Goal: Use online tool/utility: Utilize a website feature to perform a specific function

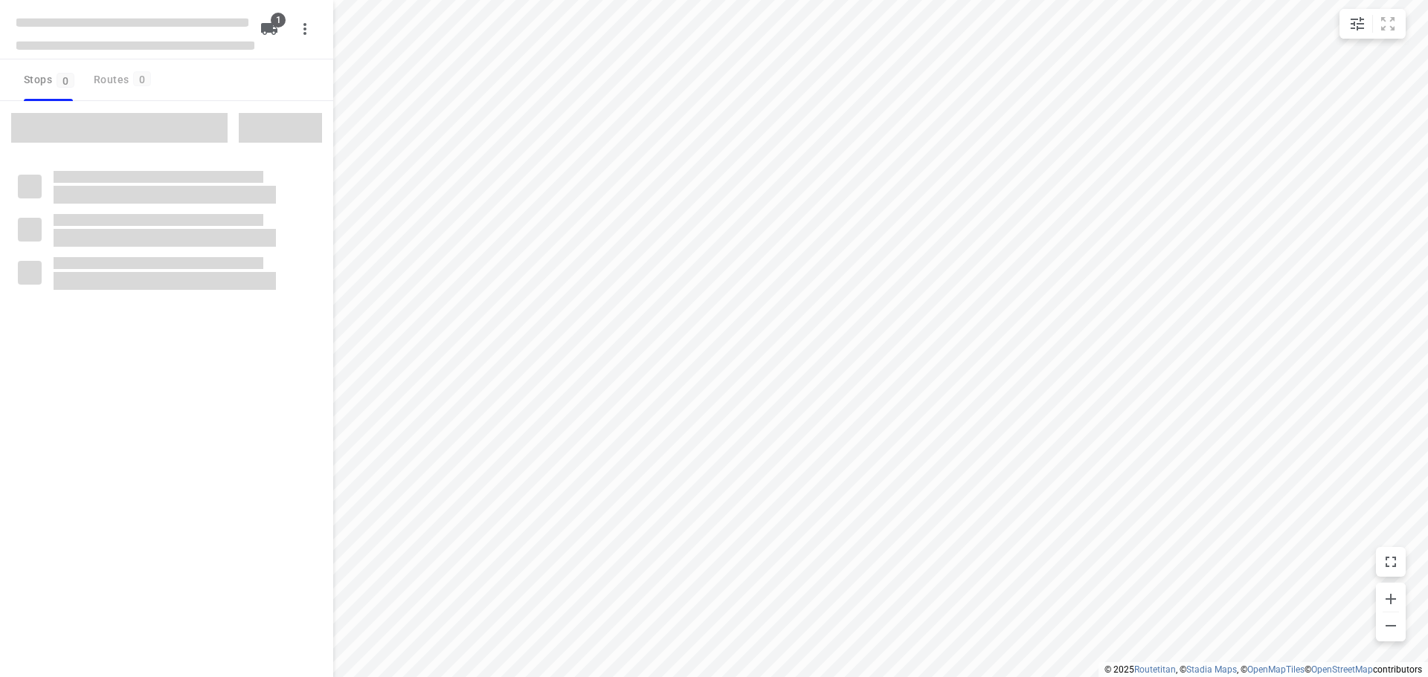
type input "distance"
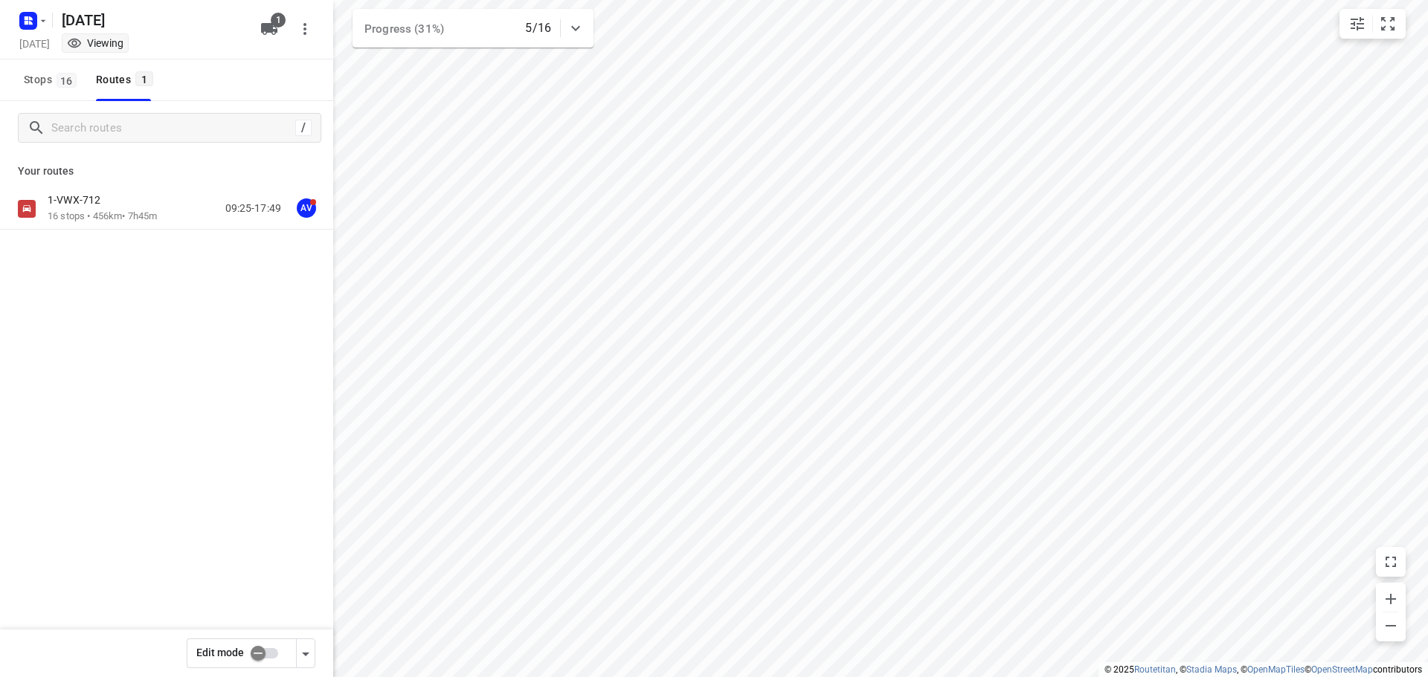
click at [125, 204] on div "1-VWX-712" at bounding box center [102, 201] width 109 height 16
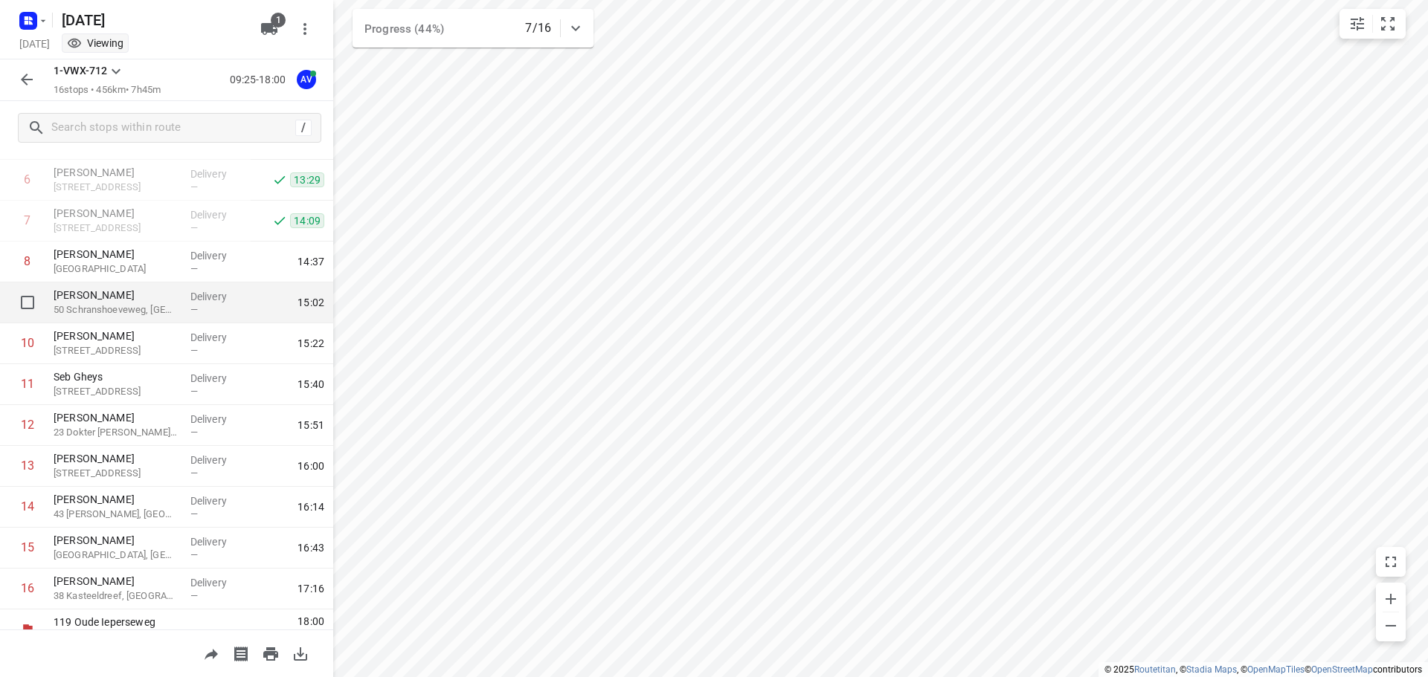
scroll to position [294, 0]
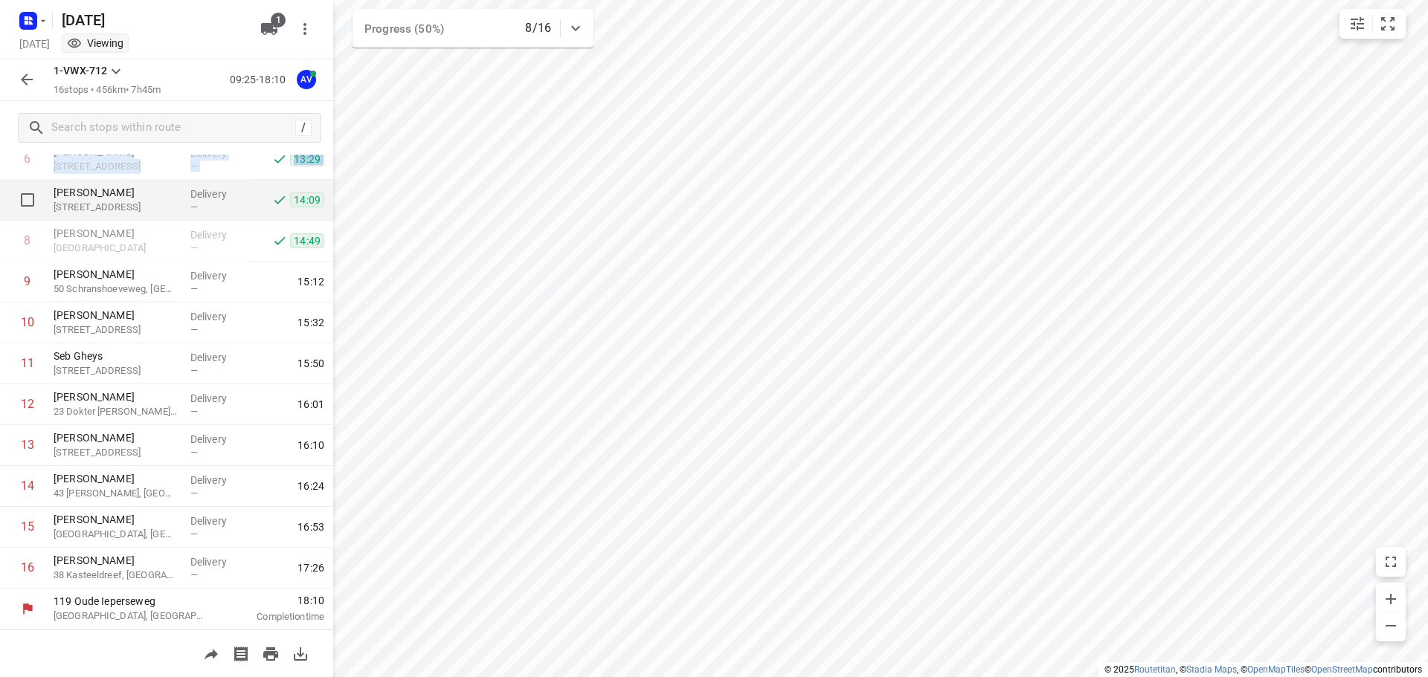
drag, startPoint x: 0, startPoint y: 178, endPoint x: 1, endPoint y: 206, distance: 28.3
click at [1, 206] on div "[GEOGRAPHIC_DATA], [GEOGRAPHIC_DATA] 09:25 Started 1 [PERSON_NAME] [GEOGRAPHIC_…" at bounding box center [166, 262] width 333 height 736
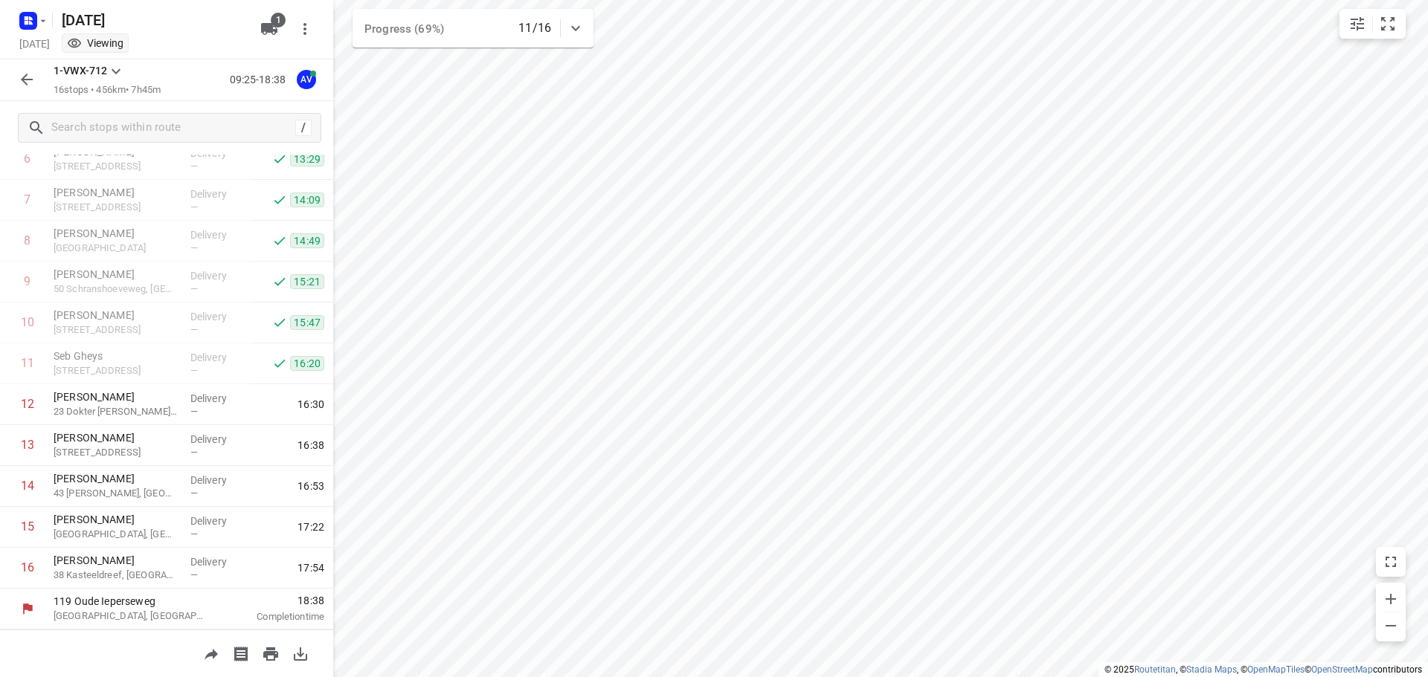
click at [189, 69] on div "09:25-18:38 AV" at bounding box center [246, 80] width 149 height 30
